Goal: Use online tool/utility: Utilize a website feature to perform a specific function

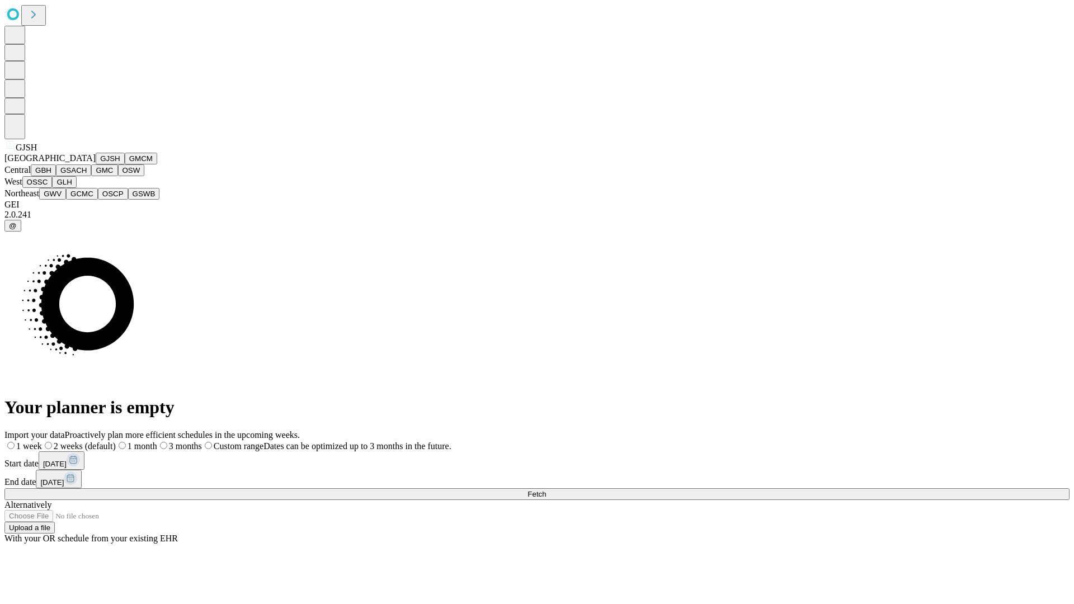
click at [96, 165] on button "GJSH" at bounding box center [110, 159] width 29 height 12
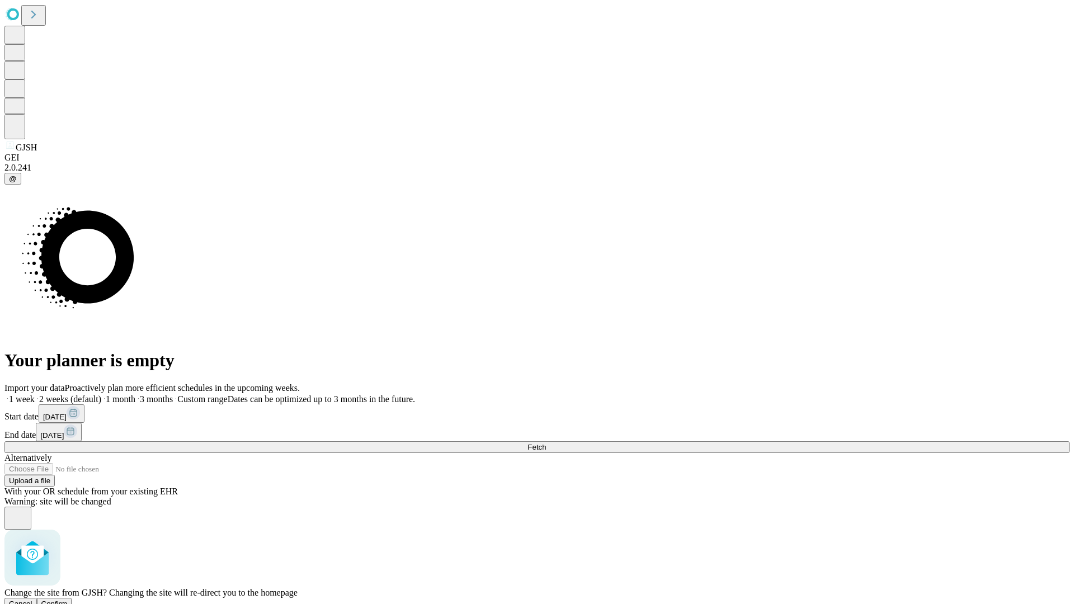
click at [68, 600] on span "Confirm" at bounding box center [54, 604] width 26 height 8
click at [135, 395] on label "1 month" at bounding box center [118, 400] width 34 height 10
click at [546, 443] on span "Fetch" at bounding box center [537, 447] width 18 height 8
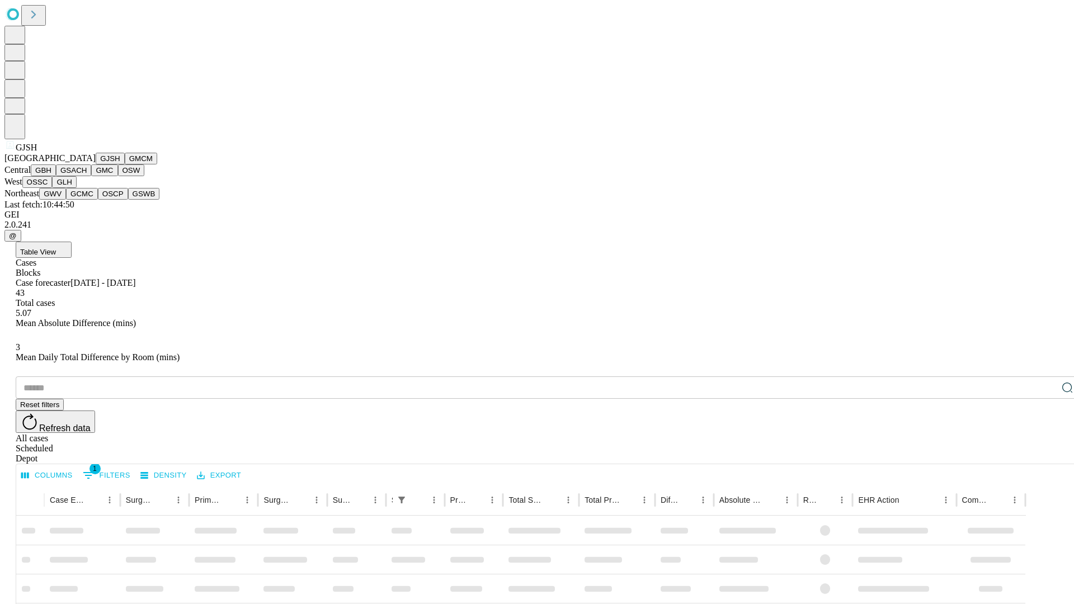
click at [125, 165] on button "GMCM" at bounding box center [141, 159] width 32 height 12
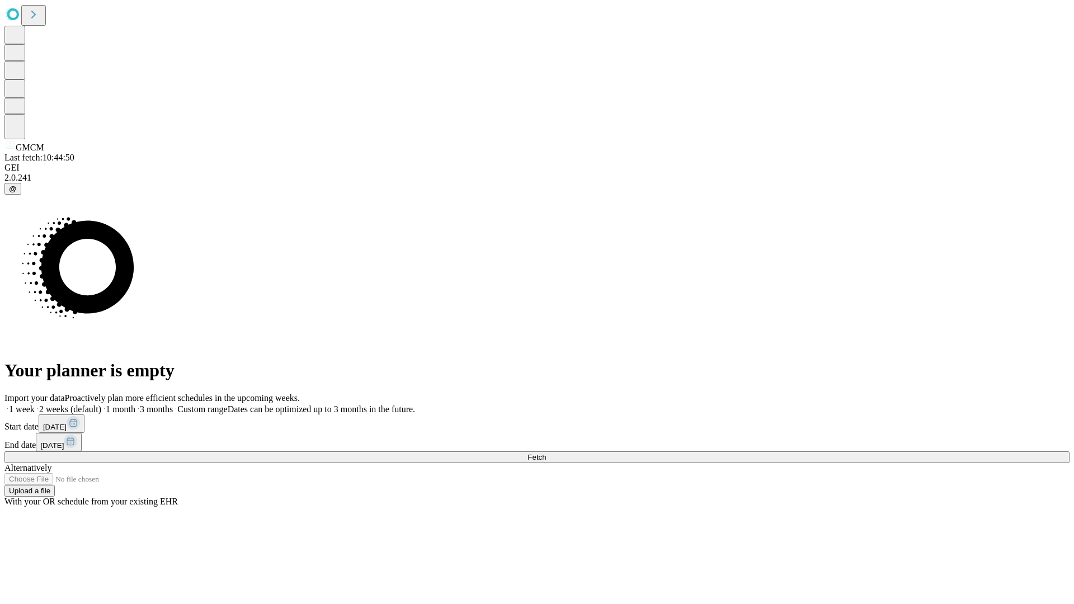
click at [135, 405] on label "1 month" at bounding box center [118, 410] width 34 height 10
click at [546, 453] on span "Fetch" at bounding box center [537, 457] width 18 height 8
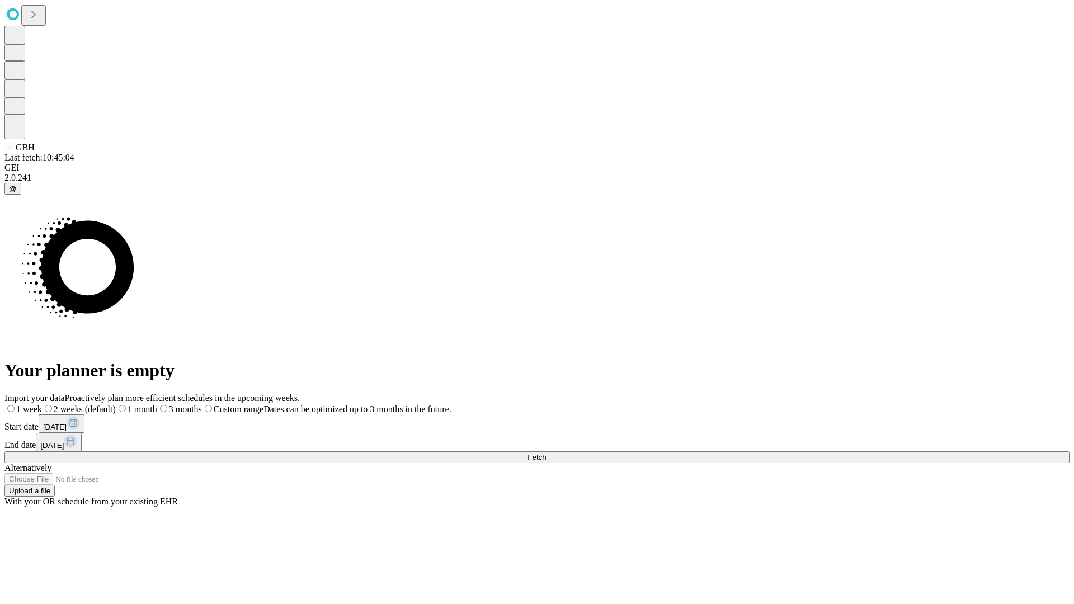
click at [157, 405] on label "1 month" at bounding box center [136, 410] width 41 height 10
click at [546, 453] on span "Fetch" at bounding box center [537, 457] width 18 height 8
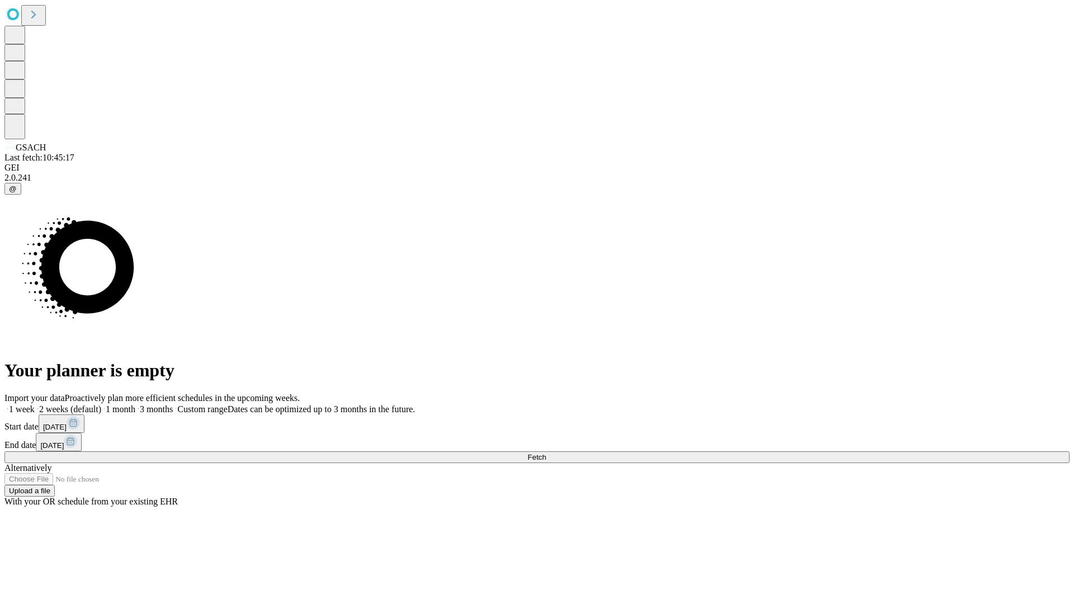
click at [135, 405] on label "1 month" at bounding box center [118, 410] width 34 height 10
click at [546, 453] on span "Fetch" at bounding box center [537, 457] width 18 height 8
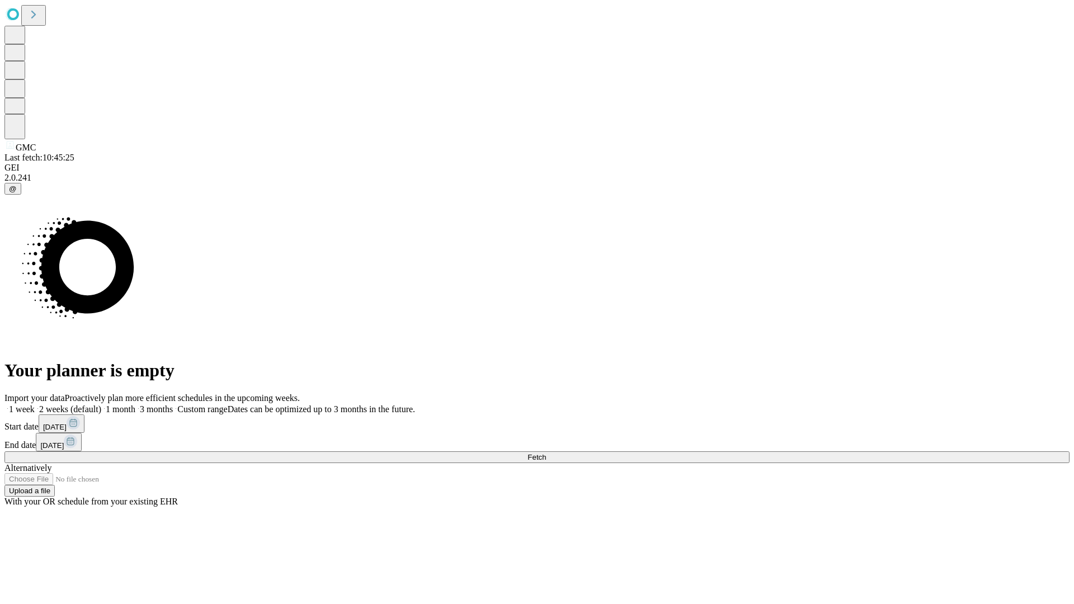
click at [135, 405] on label "1 month" at bounding box center [118, 410] width 34 height 10
click at [546, 453] on span "Fetch" at bounding box center [537, 457] width 18 height 8
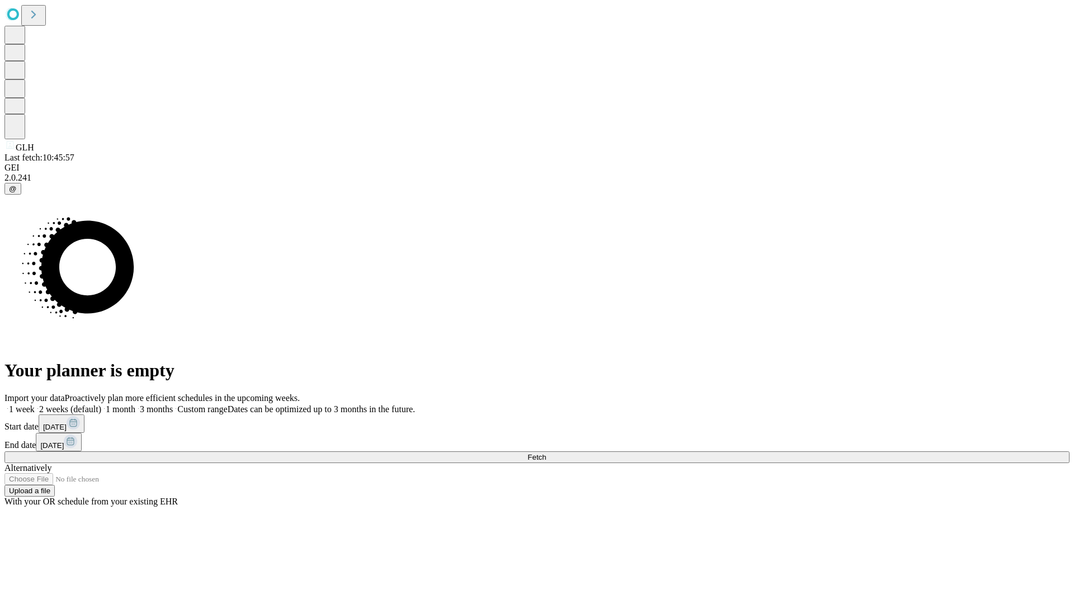
click at [135, 405] on label "1 month" at bounding box center [118, 410] width 34 height 10
click at [546, 453] on span "Fetch" at bounding box center [537, 457] width 18 height 8
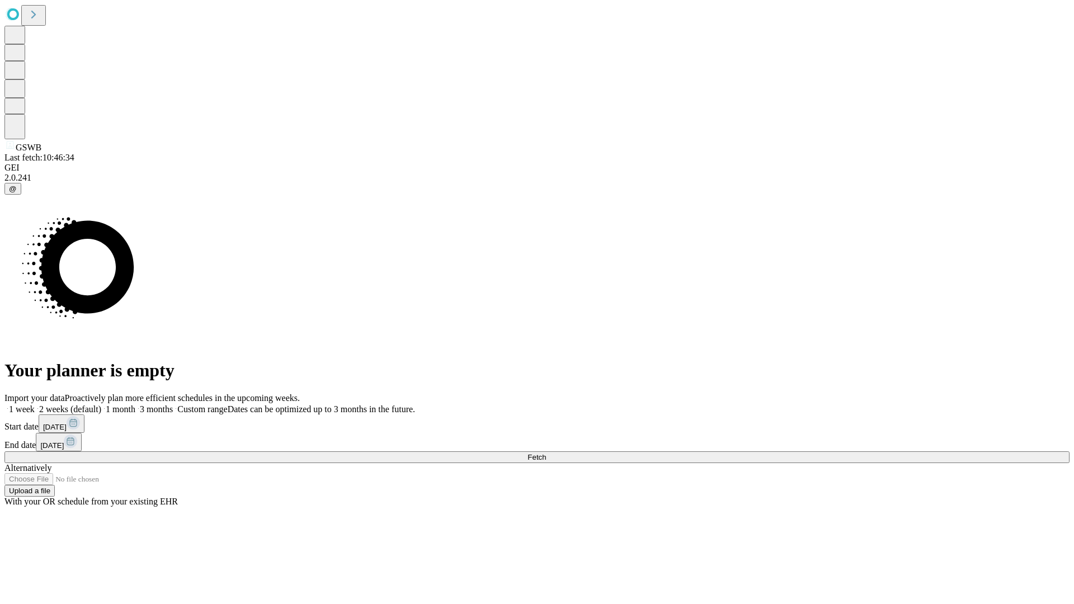
click at [135, 405] on label "1 month" at bounding box center [118, 410] width 34 height 10
click at [546, 453] on span "Fetch" at bounding box center [537, 457] width 18 height 8
